Goal: Task Accomplishment & Management: Manage account settings

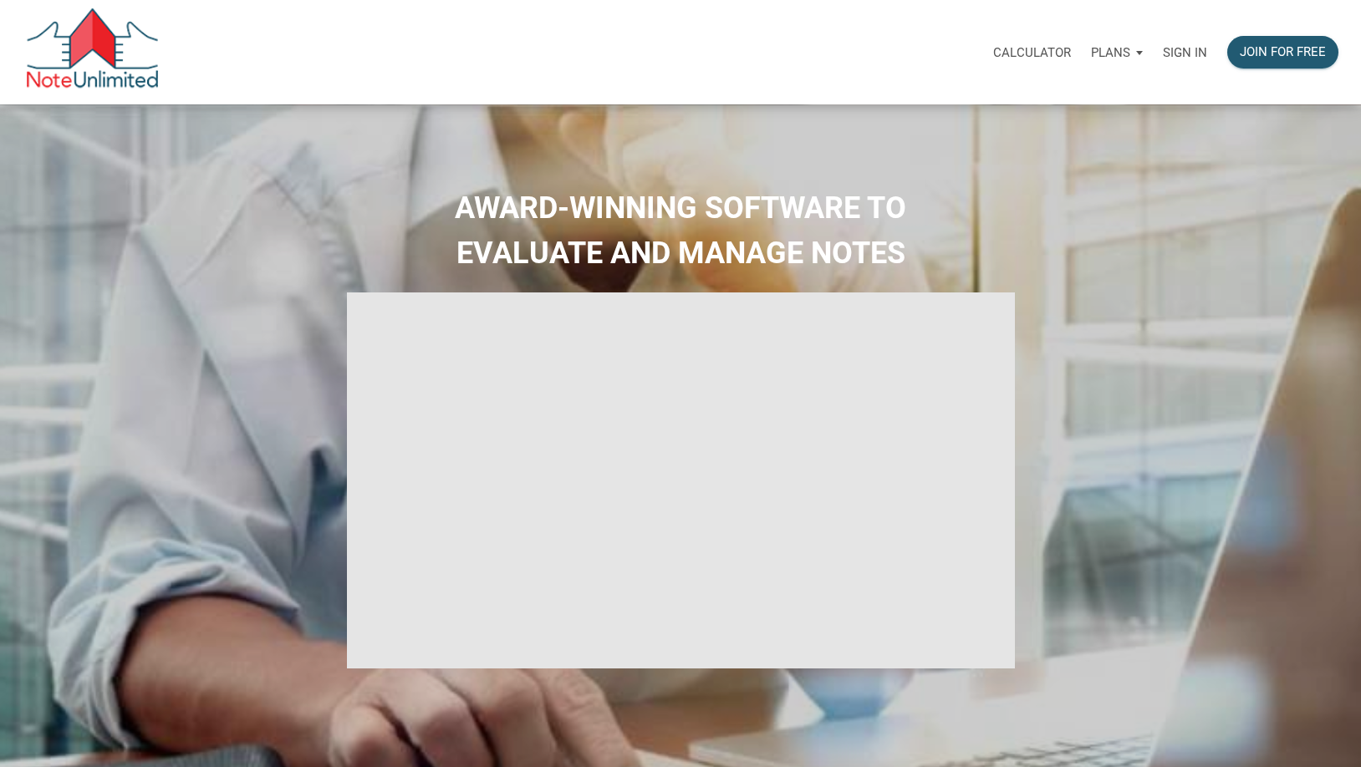
click at [1190, 59] on p "Sign in" at bounding box center [1185, 52] width 44 height 15
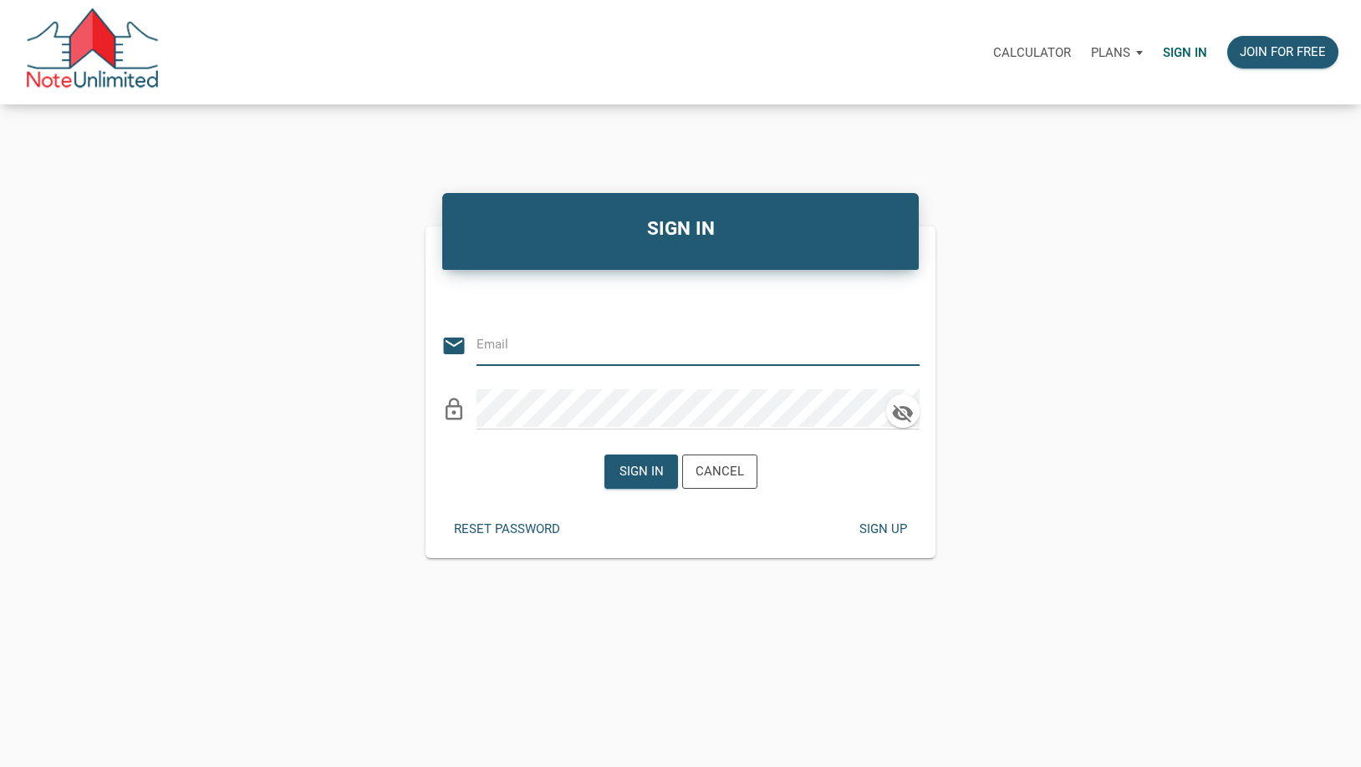
click at [552, 352] on input "email" at bounding box center [685, 345] width 418 height 38
drag, startPoint x: 1303, startPoint y: 276, endPoint x: 1238, endPoint y: 287, distance: 66.1
click at [1302, 276] on div "SIGN IN Or Be Classical email lock_outline Sign in Cancel Reset password Sign u…" at bounding box center [680, 373] width 1361 height 370
click at [507, 346] on input "email" at bounding box center [685, 345] width 418 height 38
click at [547, 344] on input "email" at bounding box center [685, 345] width 418 height 38
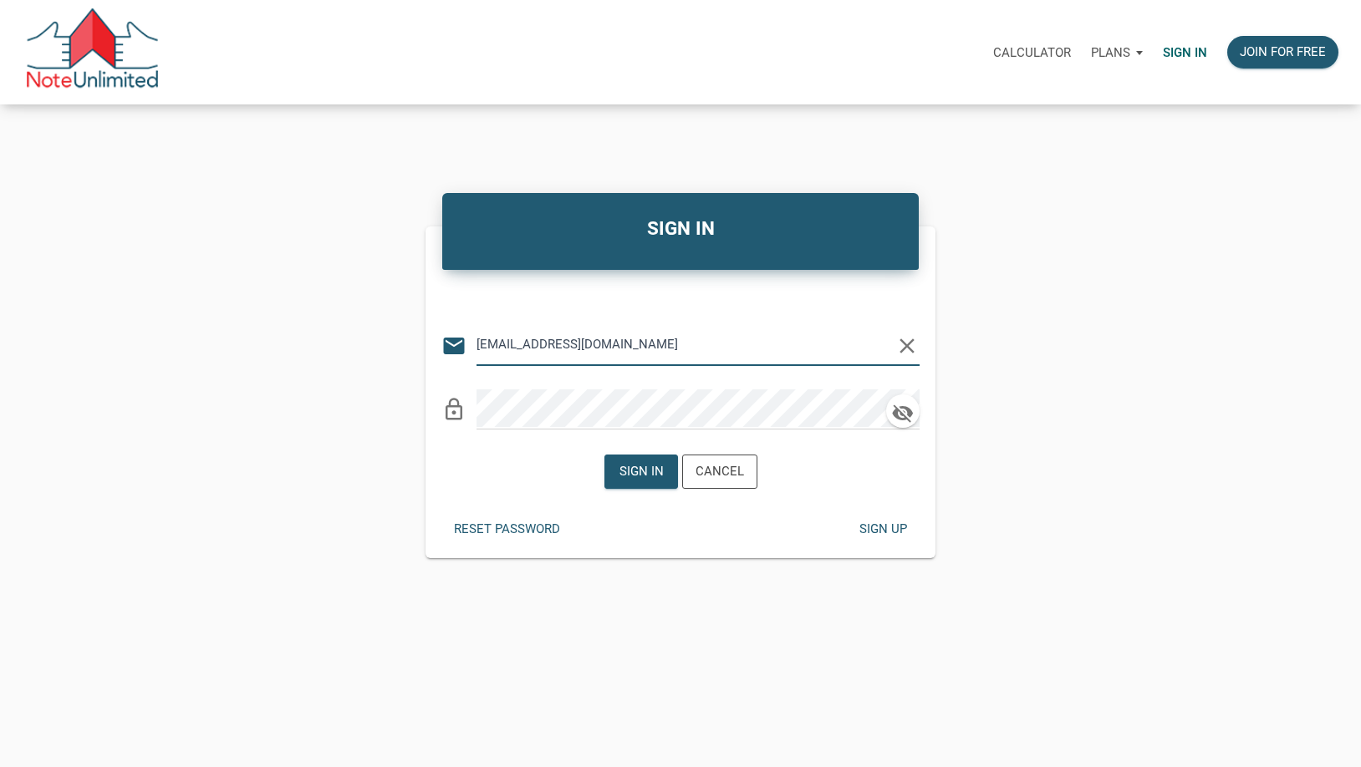
type input "info@ritselnotes.com"
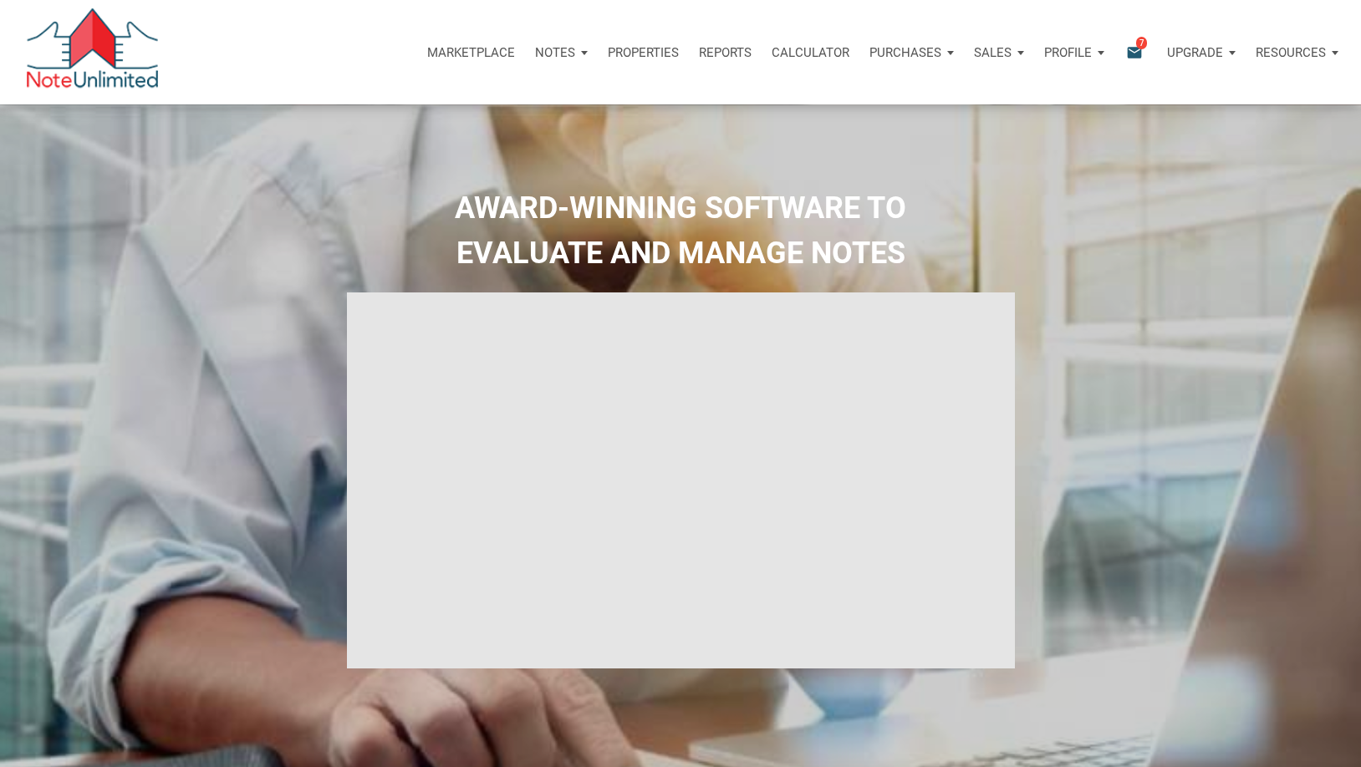
type input "Introduction to new features"
select select
click at [1137, 59] on icon "email" at bounding box center [1134, 52] width 20 height 19
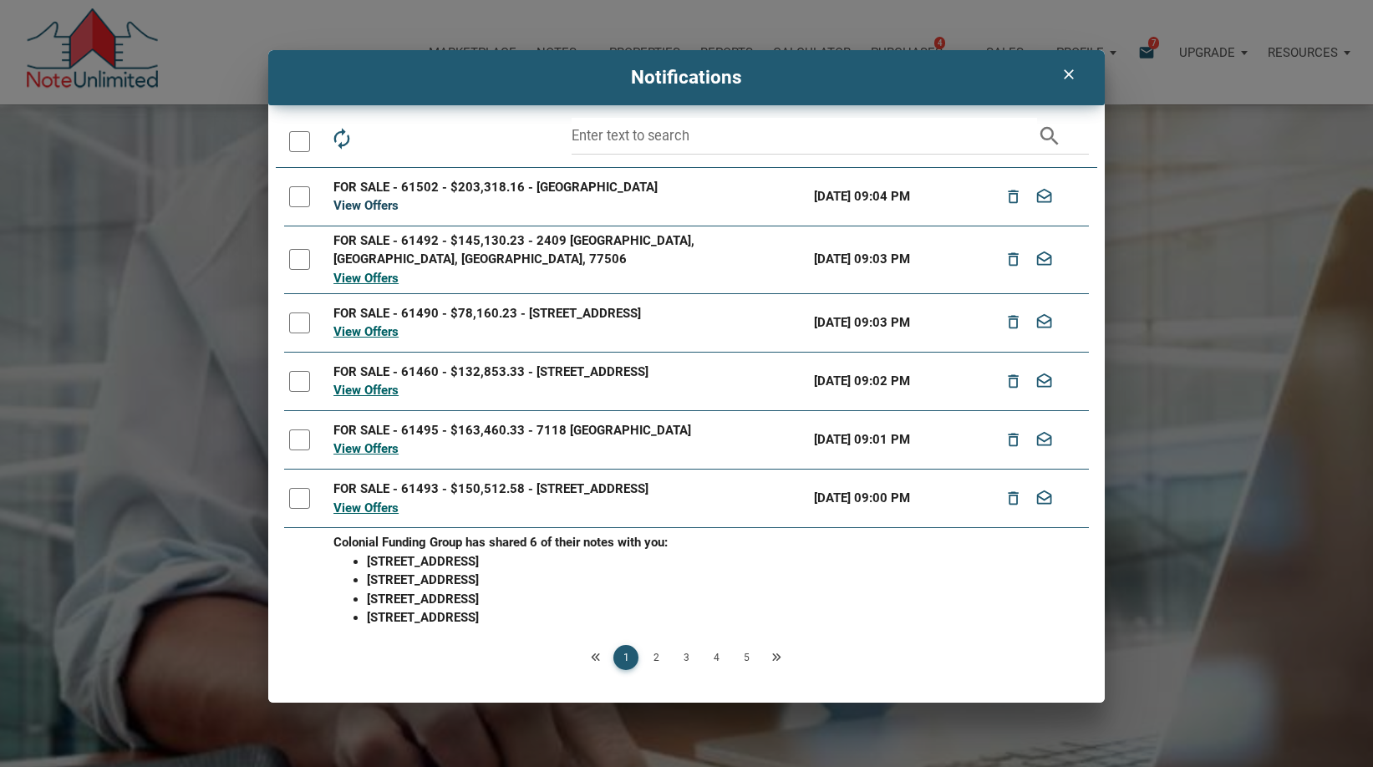
click at [383, 212] on link "View Offers" at bounding box center [365, 205] width 65 height 15
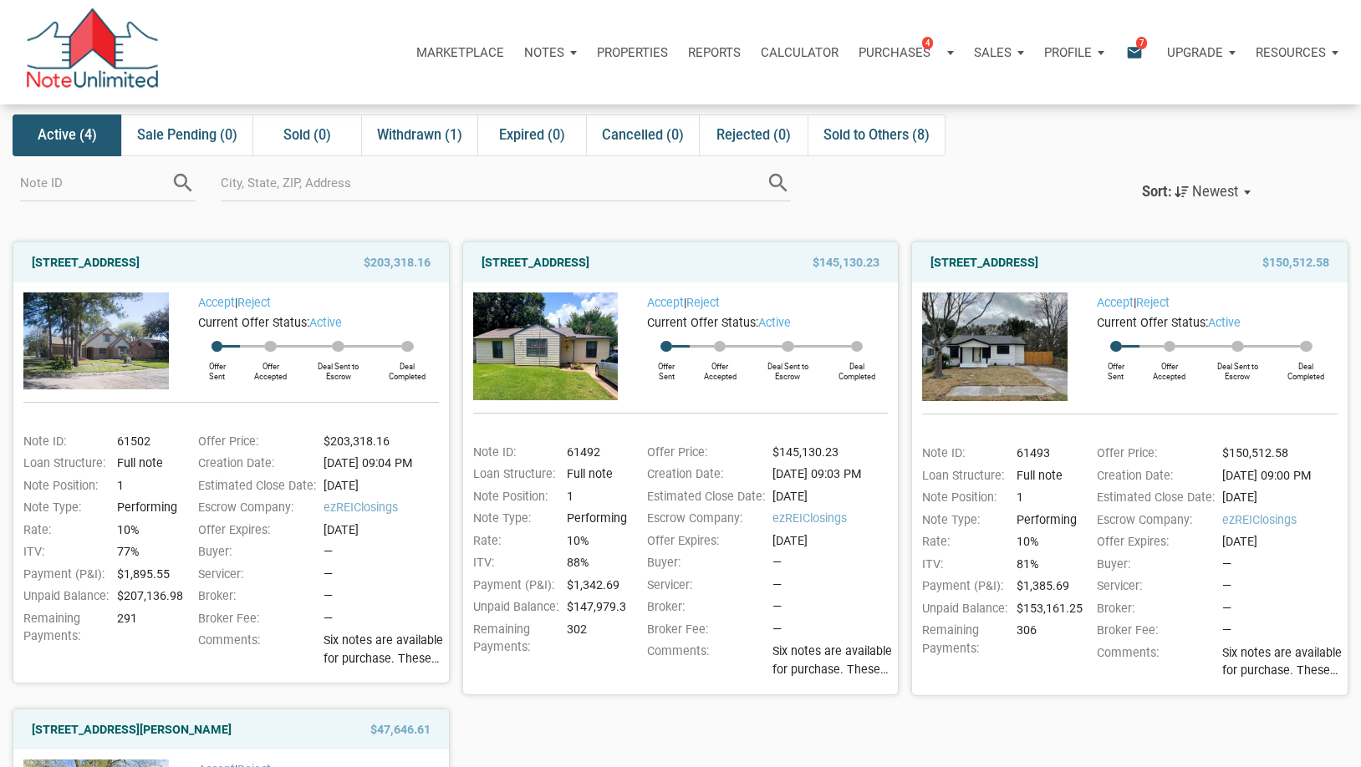
scroll to position [39, 0]
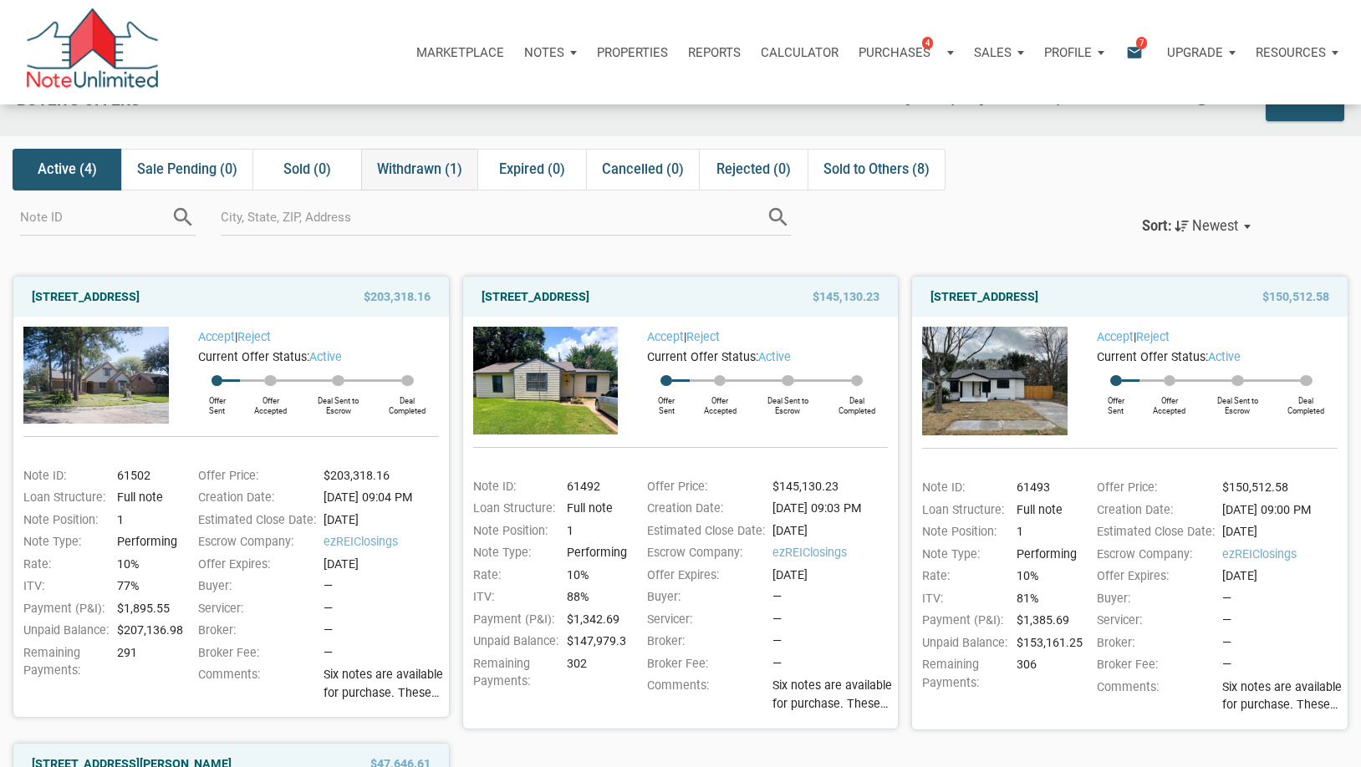
click at [460, 161] on span "Withdrawn (1)" at bounding box center [419, 170] width 85 height 20
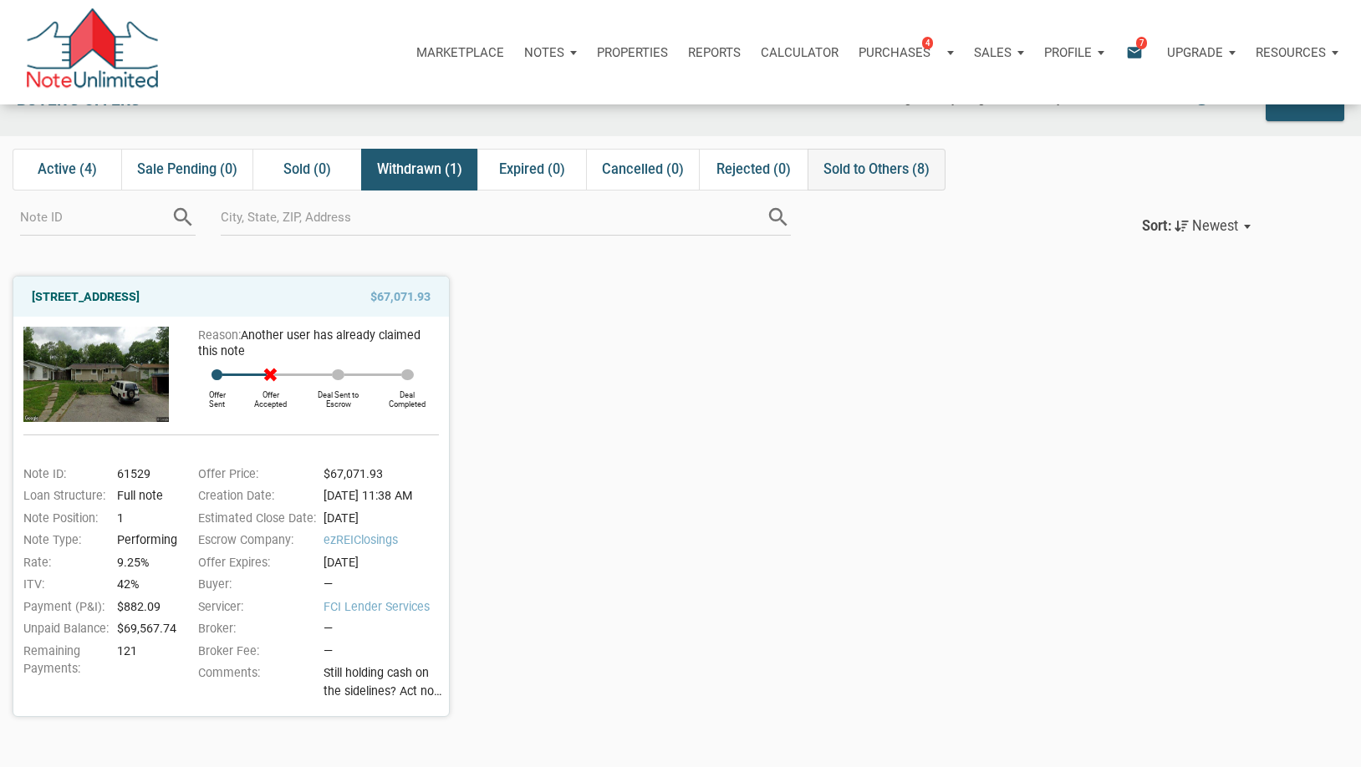
click at [873, 174] on span "Sold to Others (8)" at bounding box center [876, 170] width 106 height 20
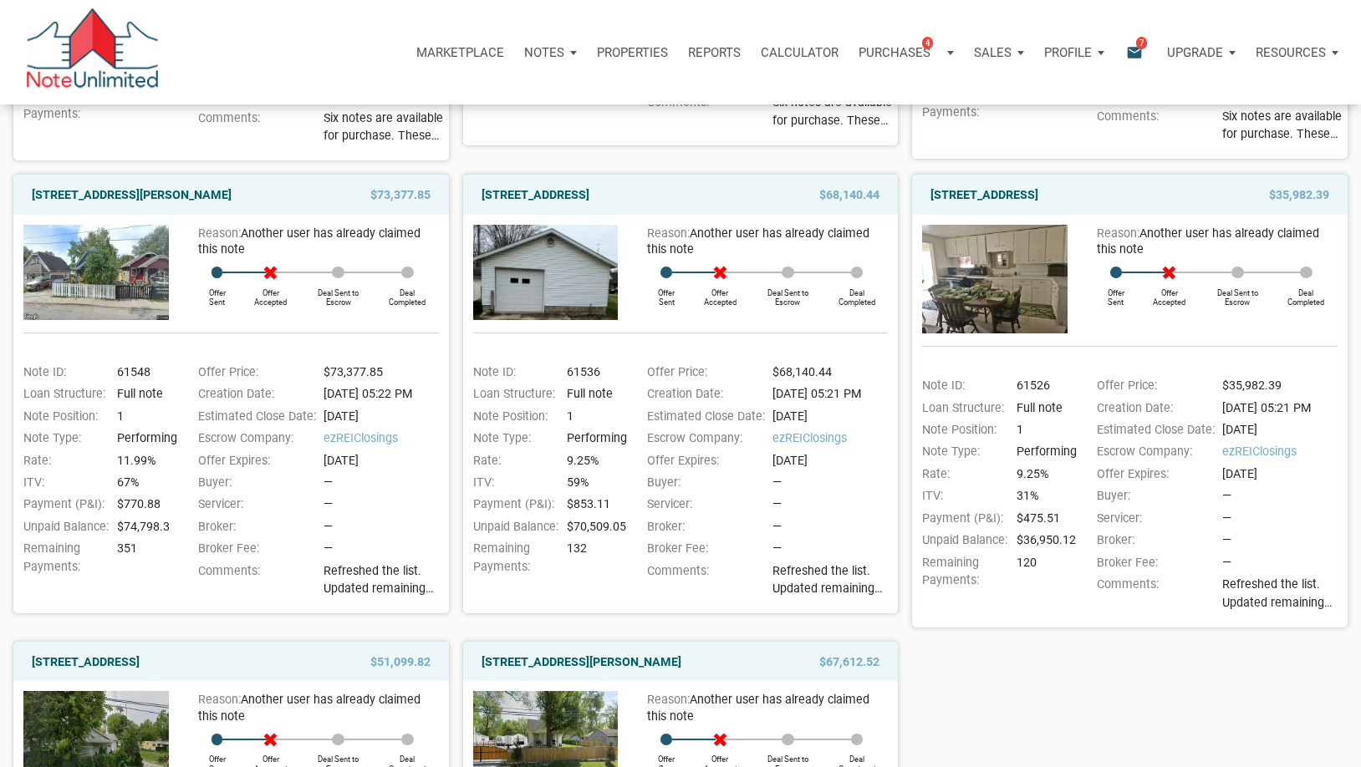
scroll to position [0, 0]
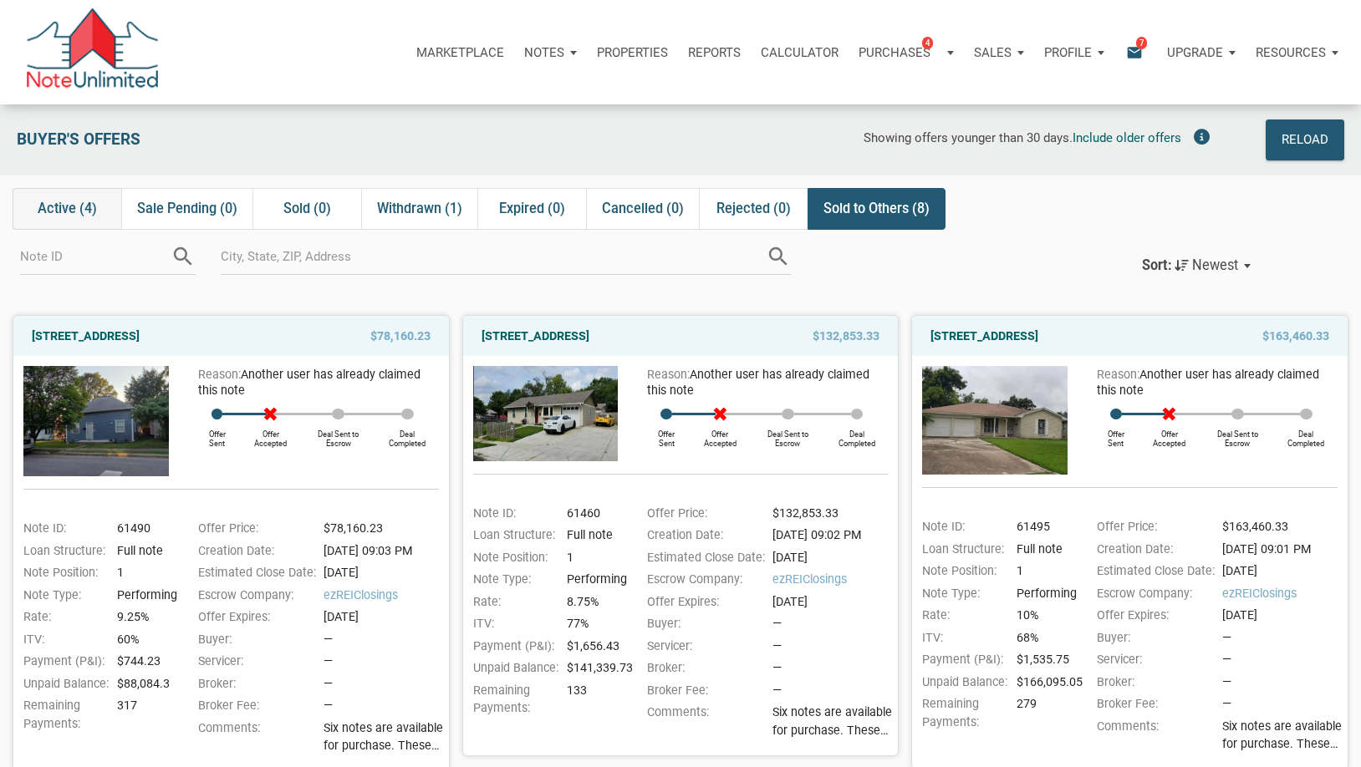
click at [44, 198] on div "Active (4)" at bounding box center [67, 209] width 109 height 42
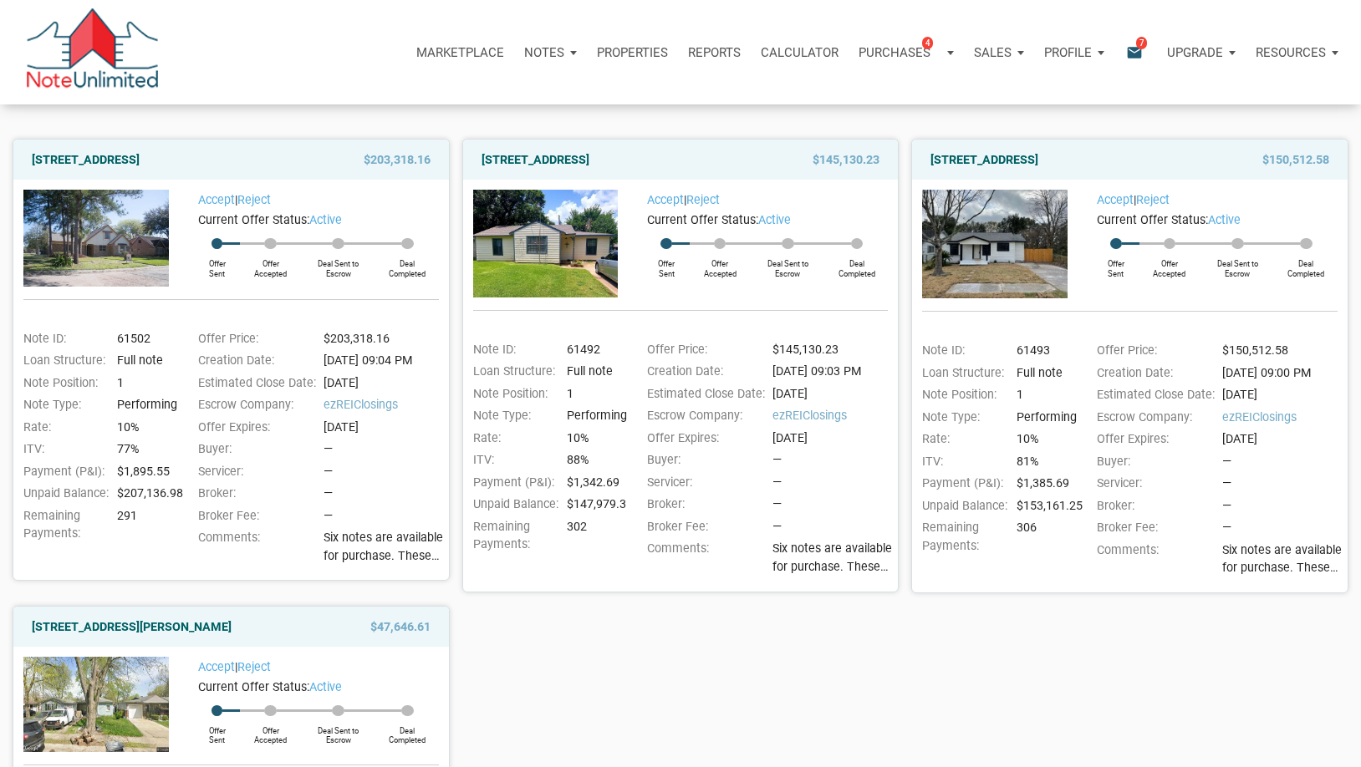
scroll to position [167, 0]
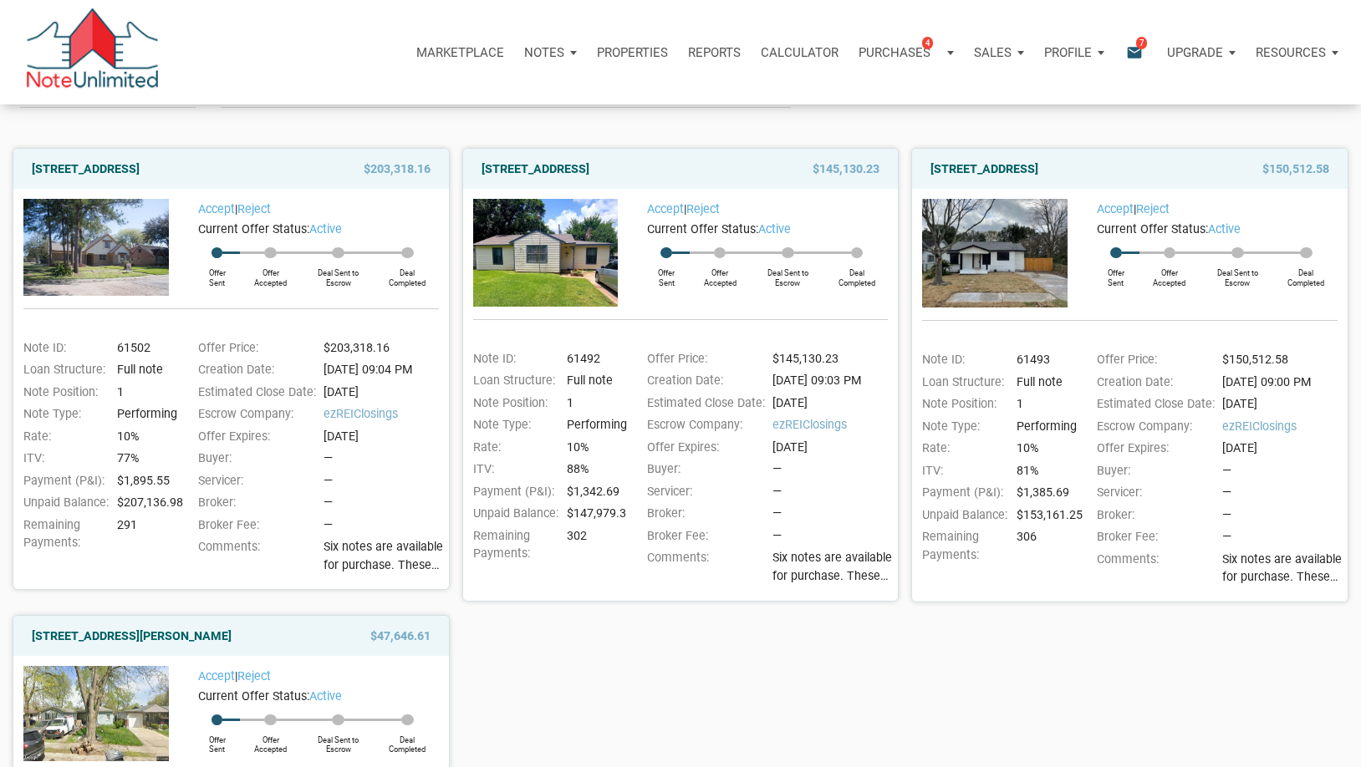
click at [84, 250] on img at bounding box center [95, 247] width 145 height 97
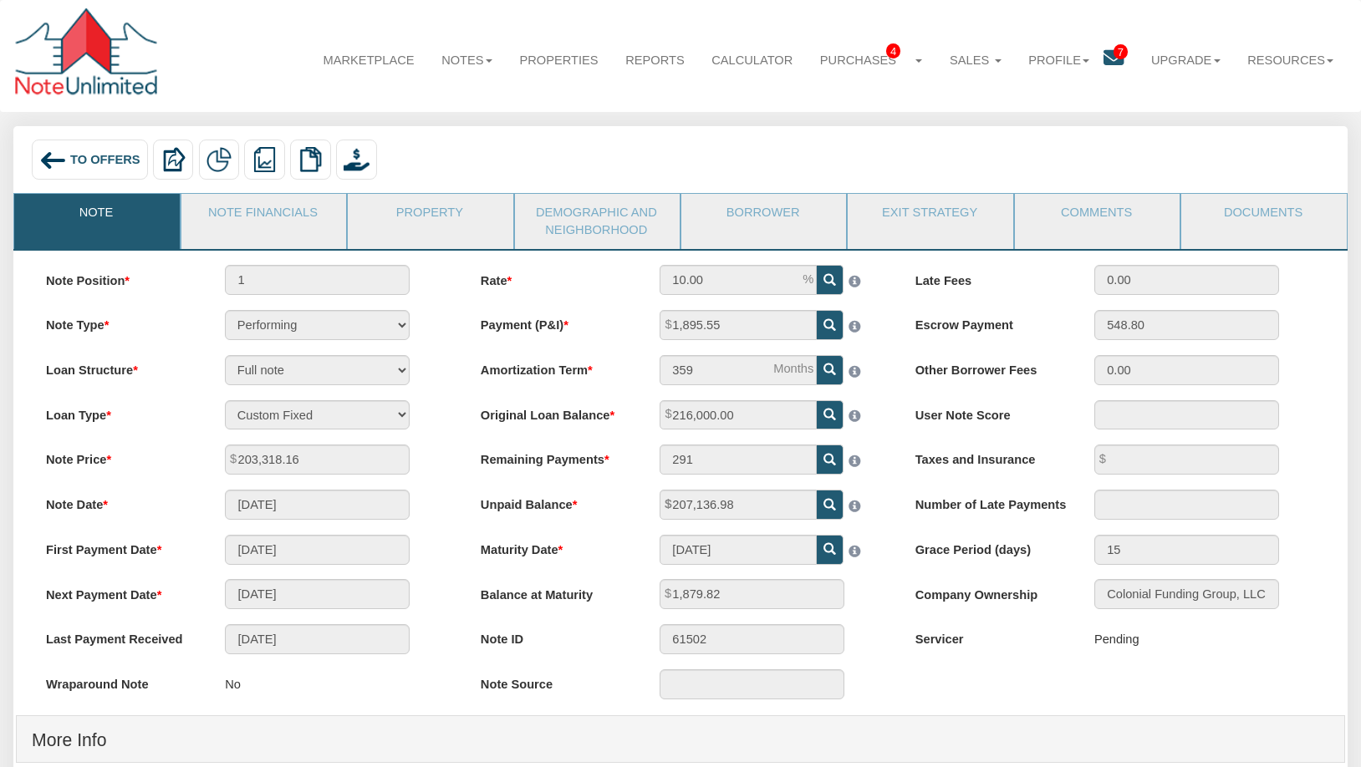
click at [84, 165] on span "To Offers" at bounding box center [105, 159] width 70 height 13
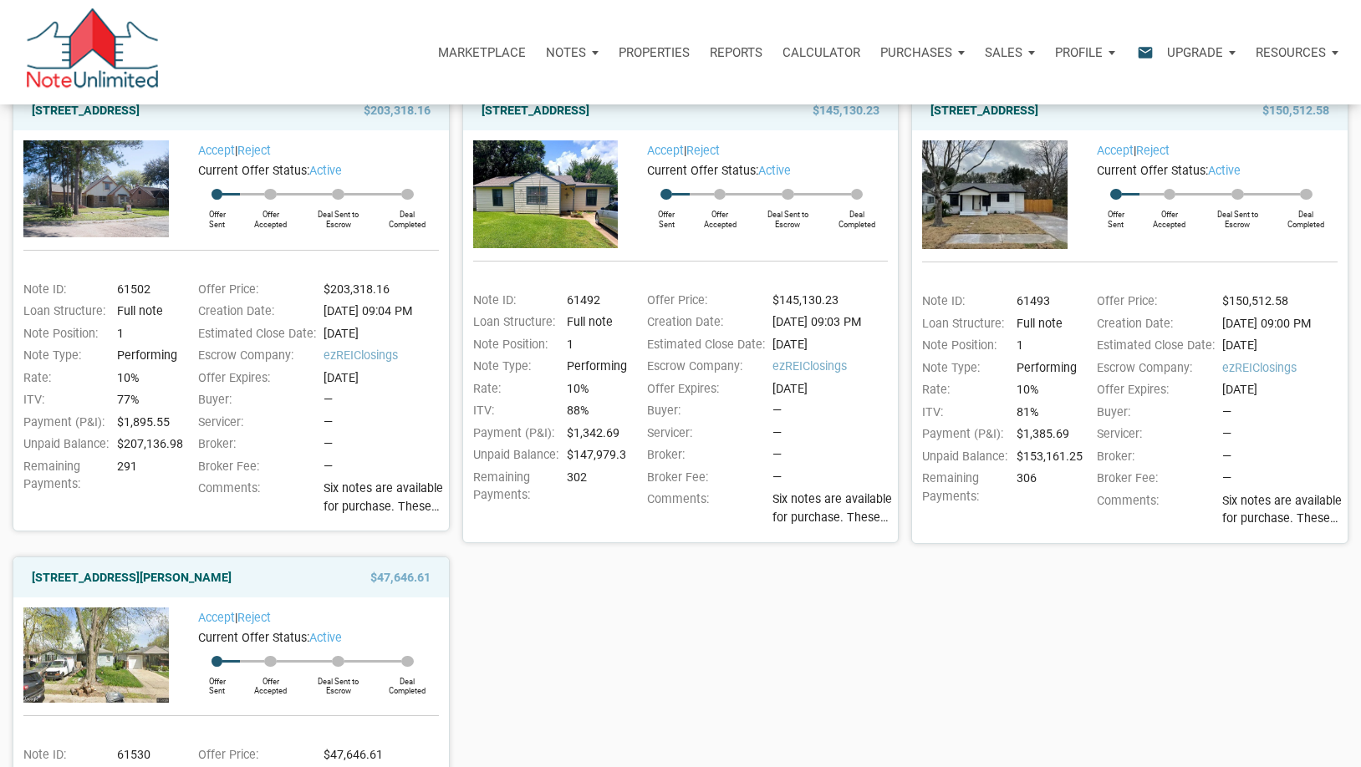
scroll to position [251, 0]
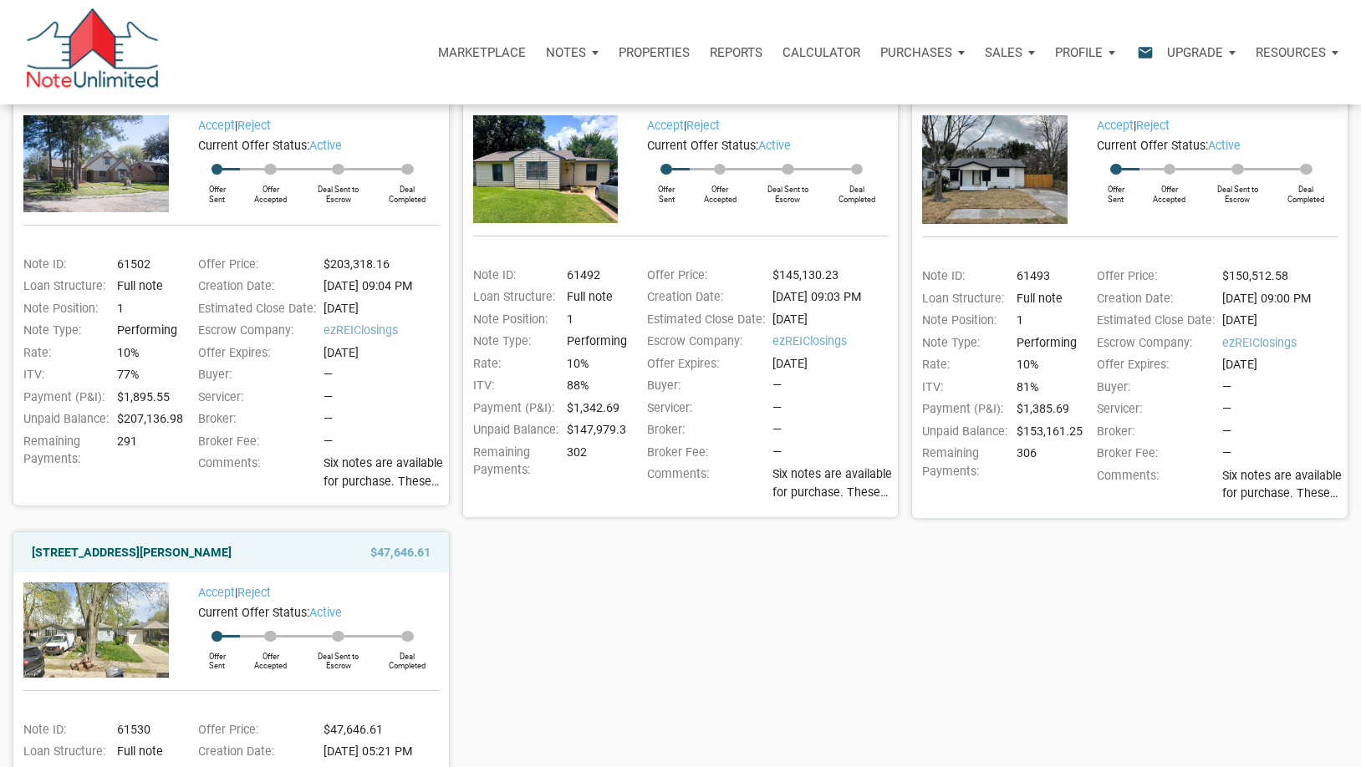
click at [1044, 170] on img at bounding box center [994, 169] width 145 height 109
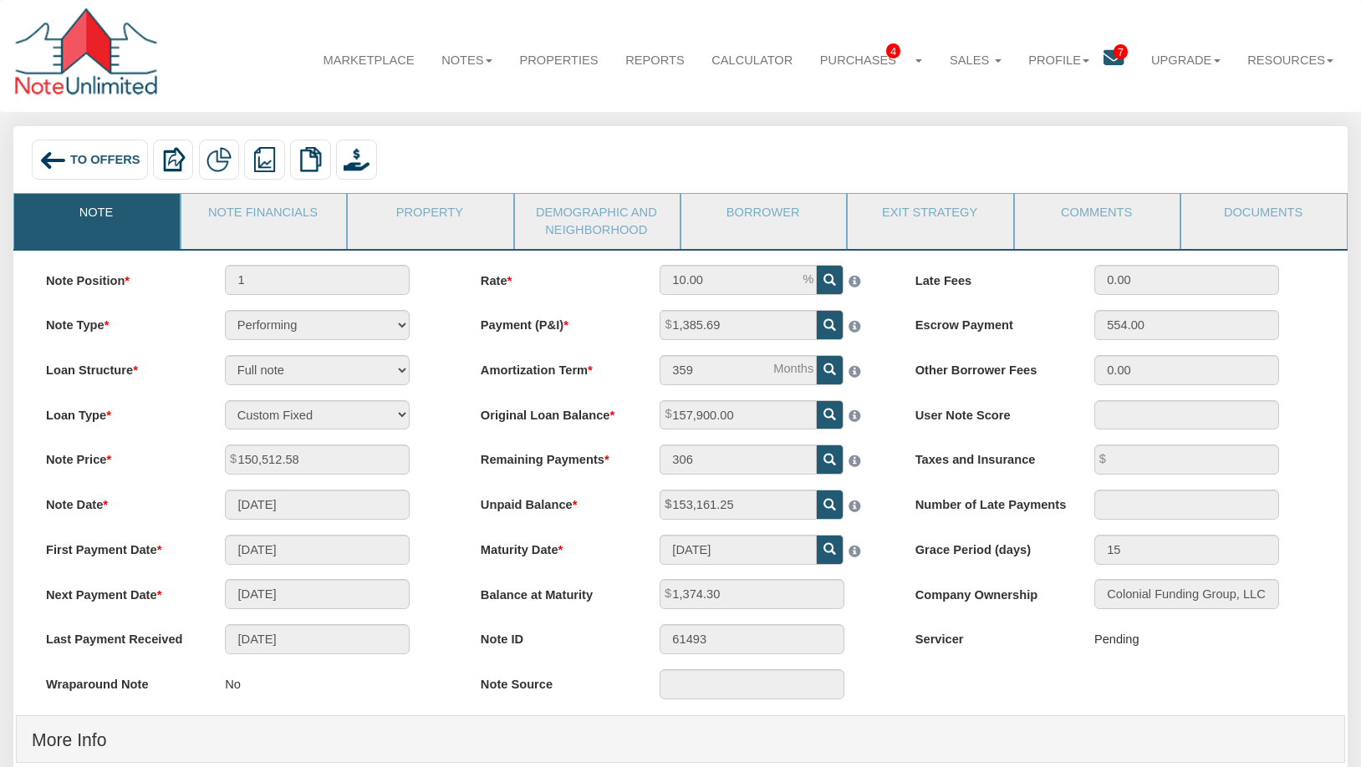
click at [65, 160] on img at bounding box center [53, 161] width 28 height 28
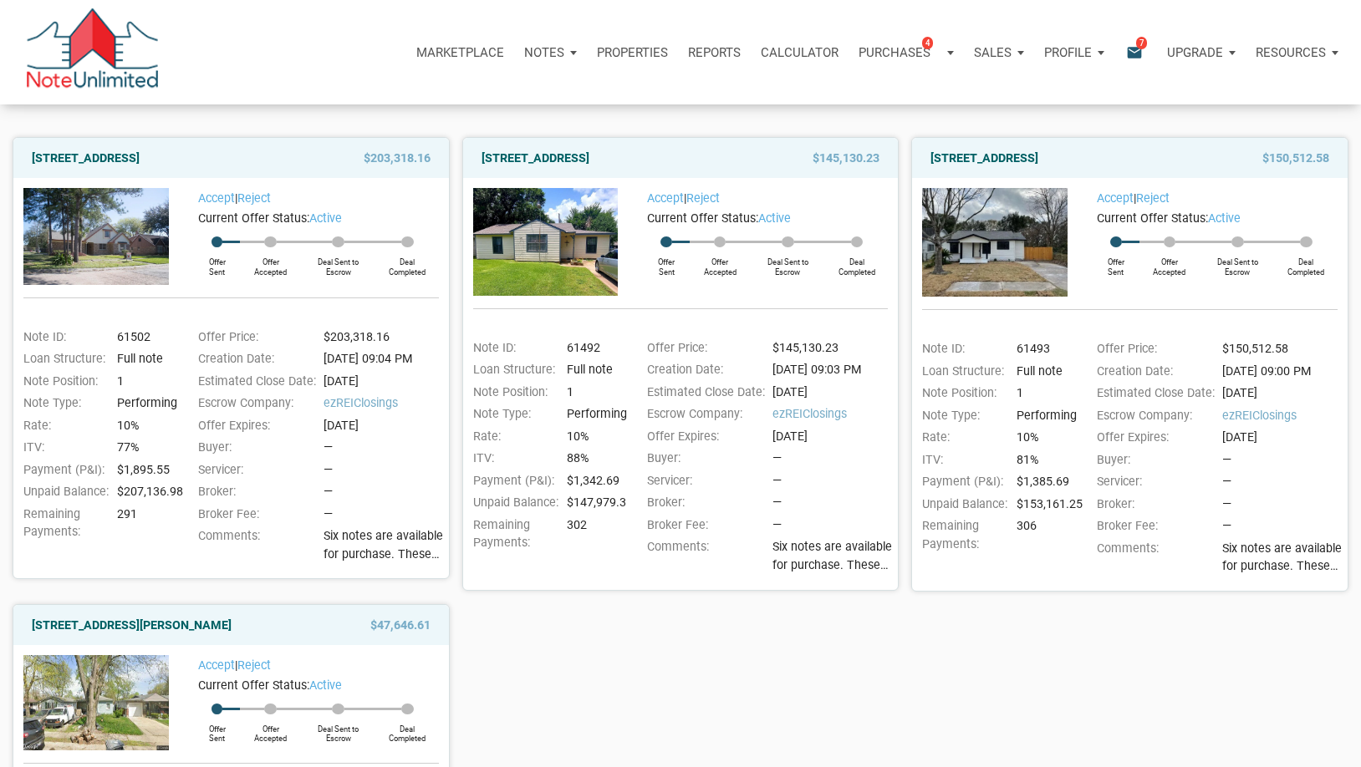
scroll to position [84, 0]
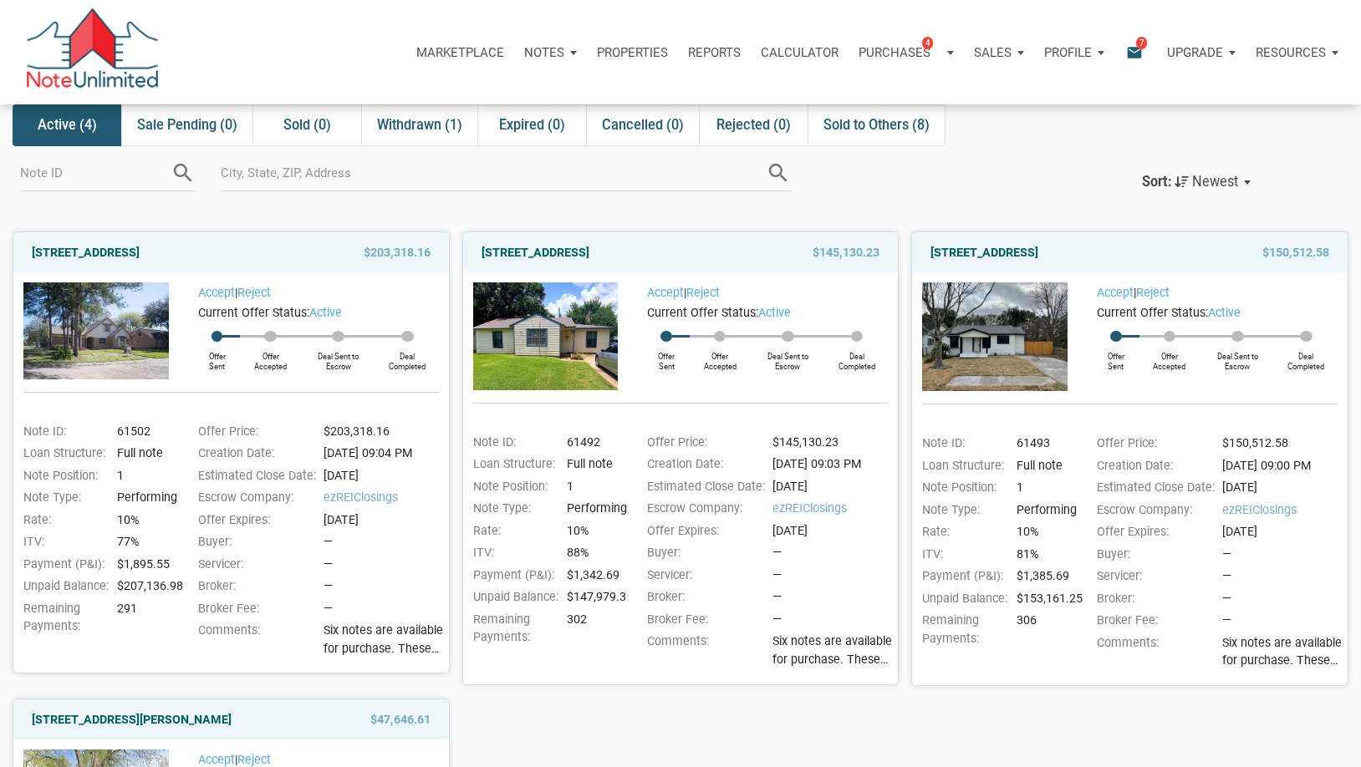
click at [516, 341] on img at bounding box center [545, 336] width 145 height 108
